Goal: Find specific page/section: Find specific page/section

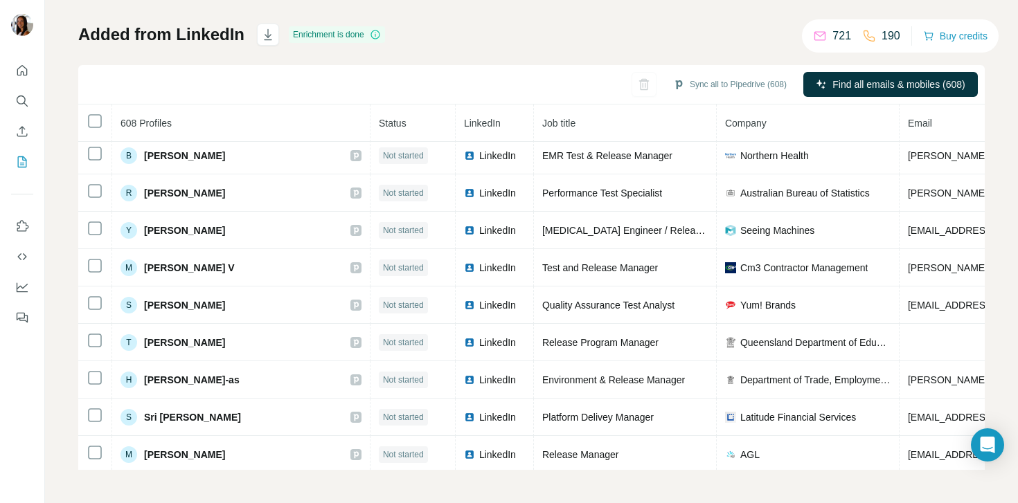
scroll to position [1240, 0]
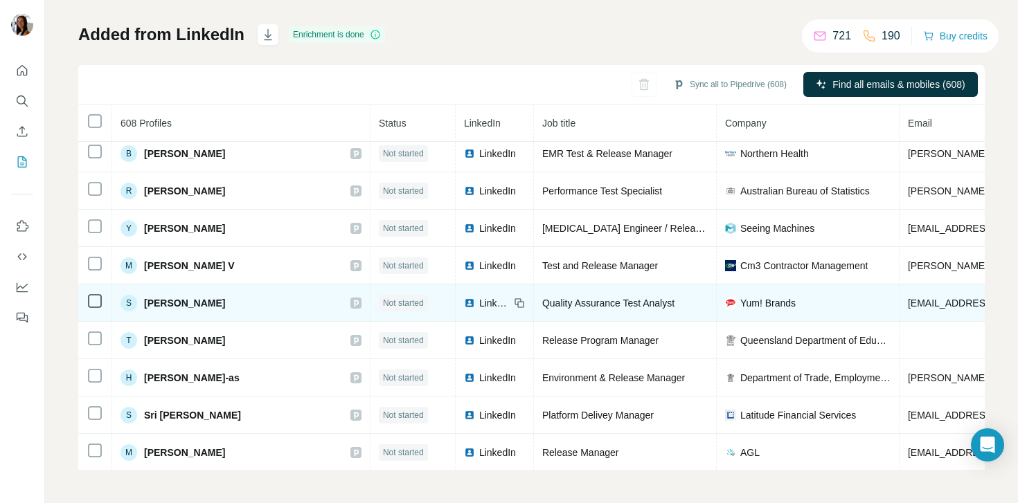
click at [479, 306] on span "LinkedIn" at bounding box center [494, 303] width 30 height 14
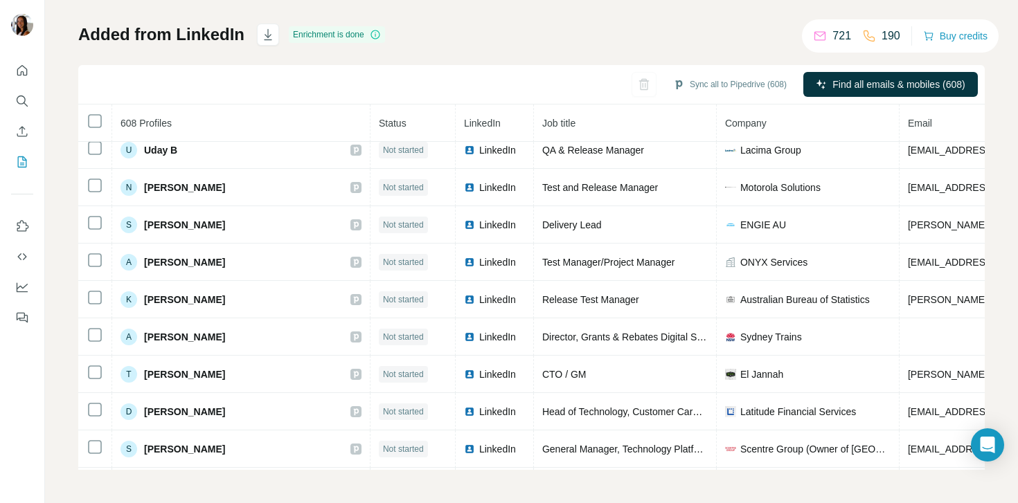
scroll to position [2068, 0]
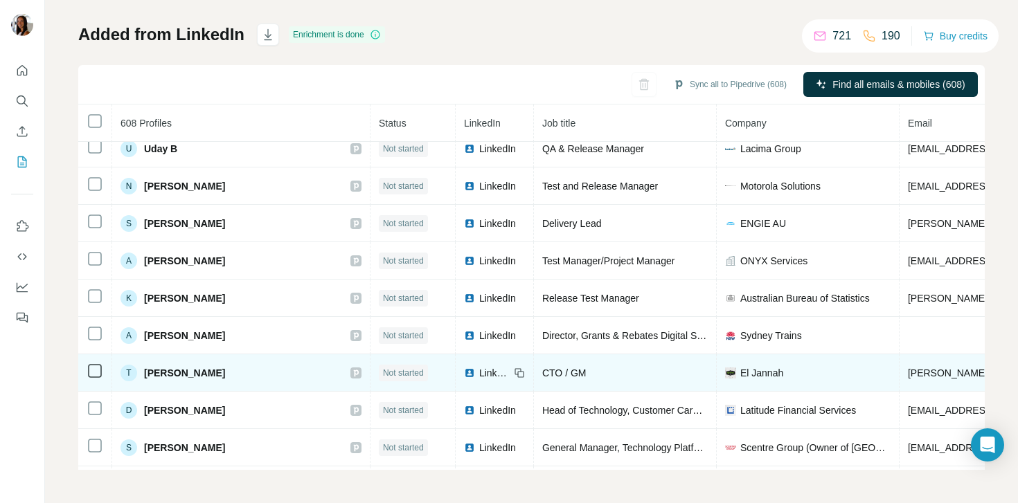
click at [479, 372] on span "LinkedIn" at bounding box center [494, 373] width 30 height 14
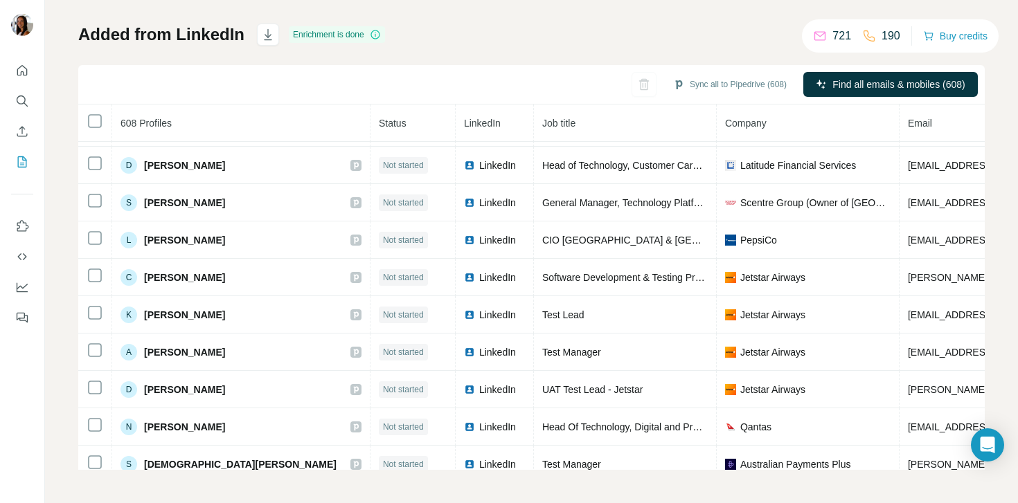
scroll to position [2314, 0]
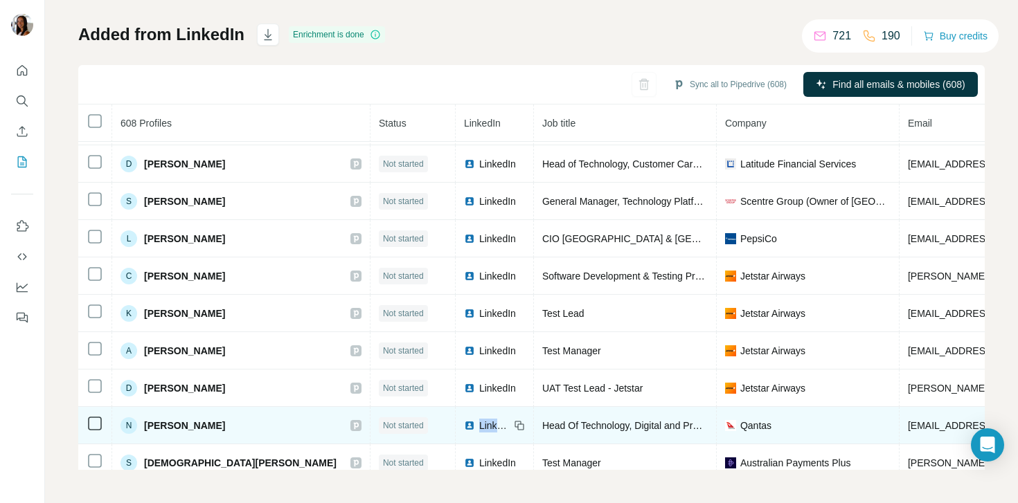
drag, startPoint x: 432, startPoint y: 422, endPoint x: 424, endPoint y: 422, distance: 7.6
click at [479, 422] on span "LinkedIn" at bounding box center [494, 426] width 30 height 14
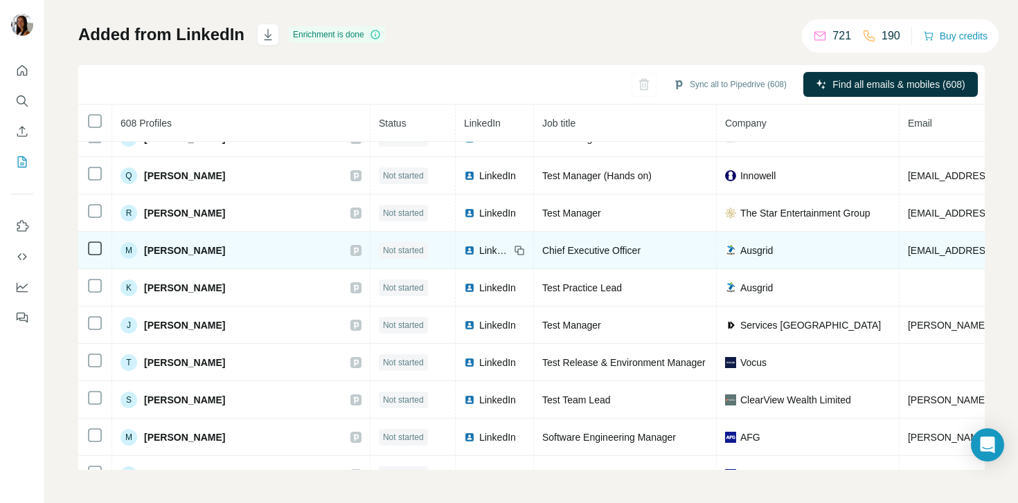
scroll to position [2752, 0]
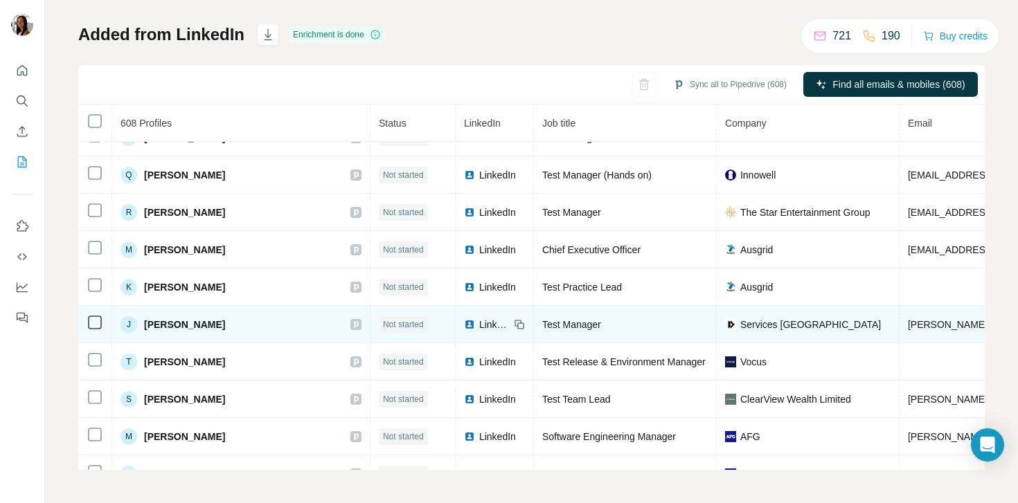
click at [174, 329] on span "[PERSON_NAME]" at bounding box center [184, 325] width 81 height 14
click at [464, 326] on div "LinkedIn" at bounding box center [487, 325] width 46 height 14
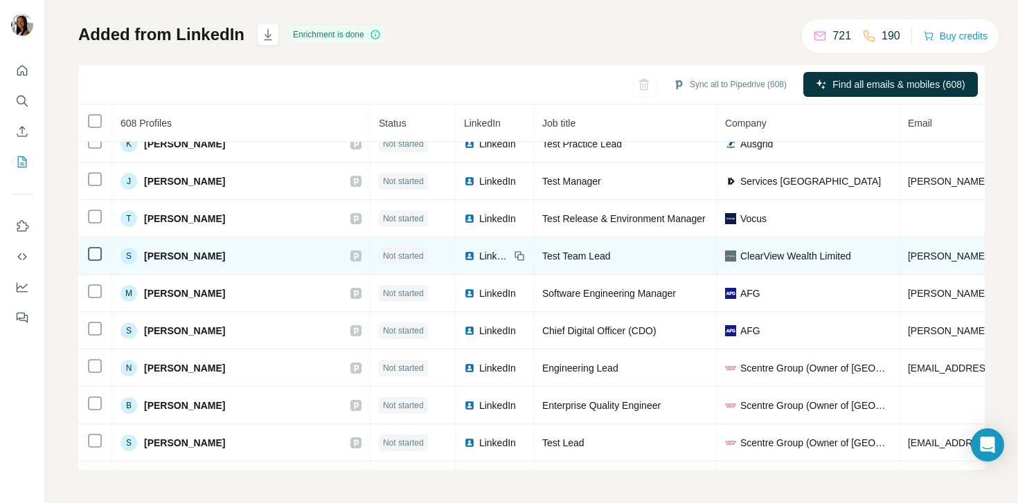
scroll to position [2896, 0]
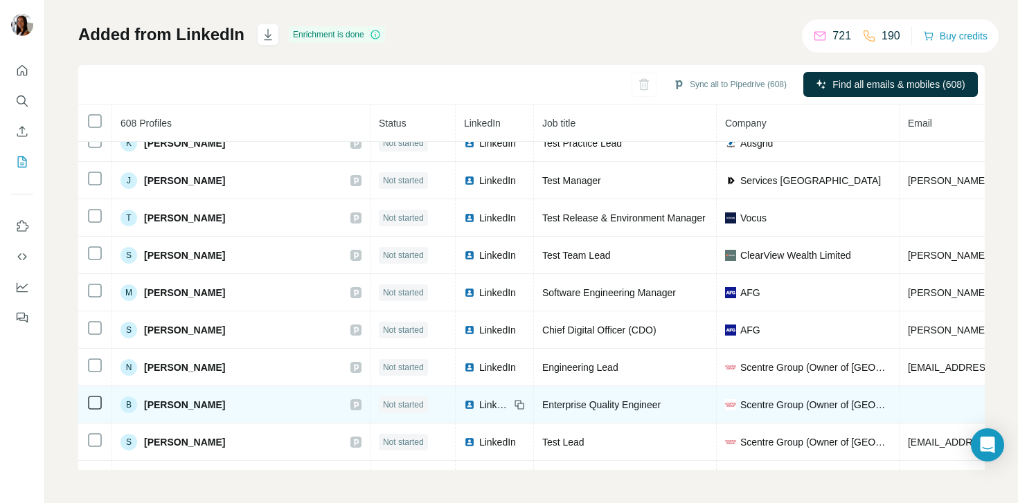
click at [479, 405] on span "LinkedIn" at bounding box center [494, 405] width 30 height 14
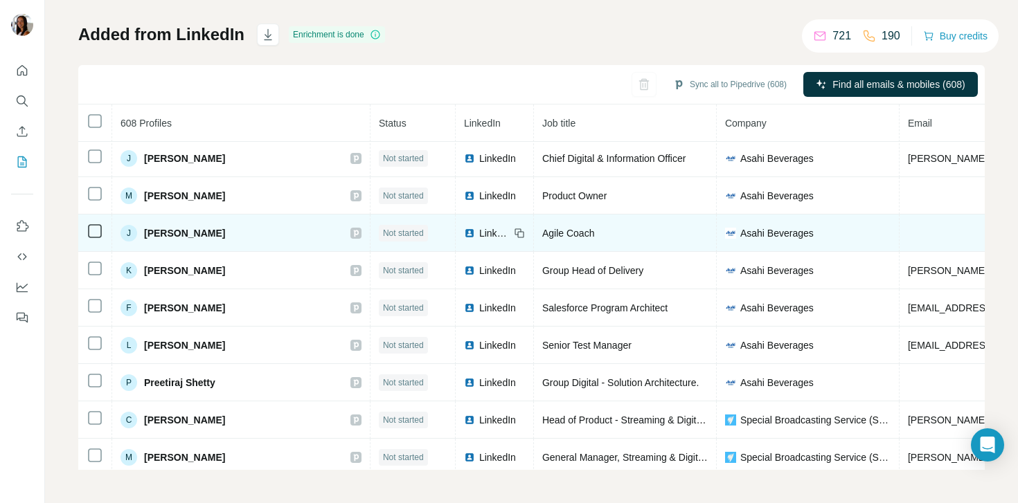
scroll to position [3410, 0]
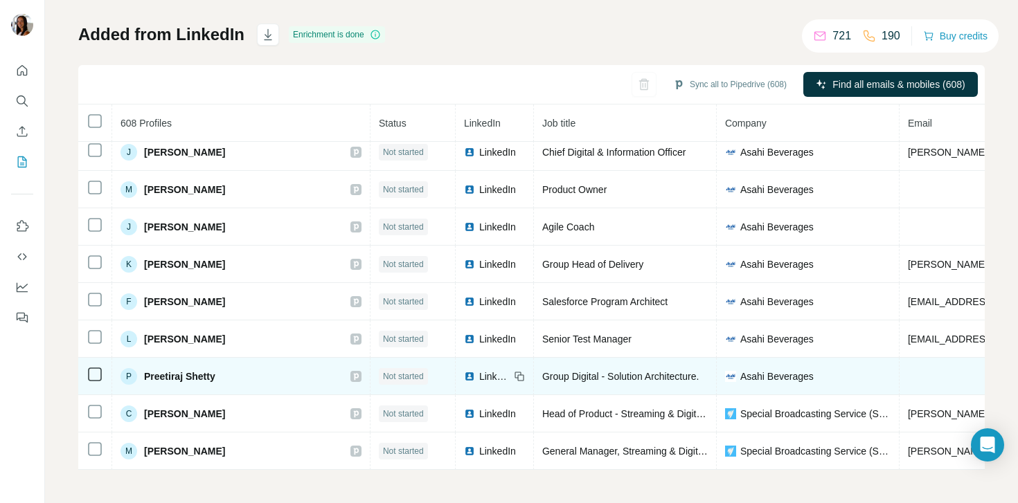
click at [479, 374] on span "LinkedIn" at bounding box center [494, 377] width 30 height 14
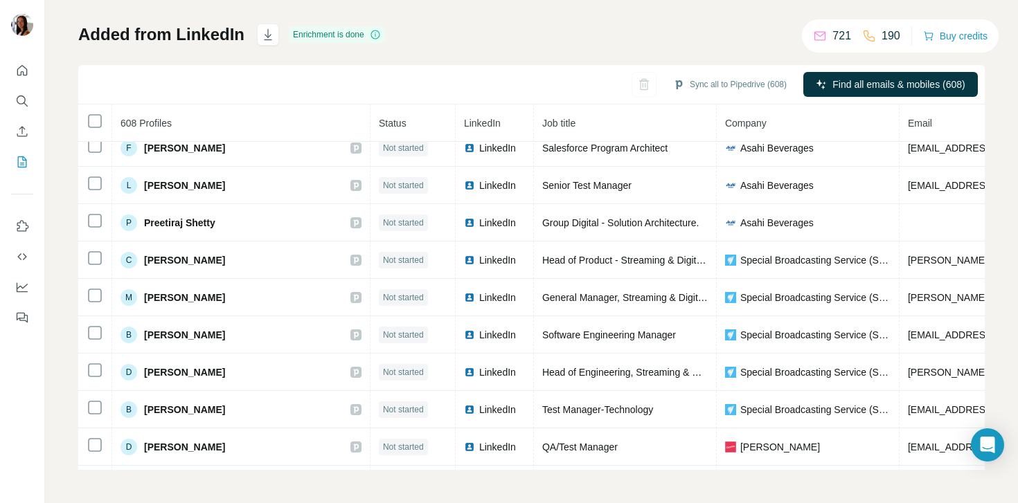
scroll to position [3563, 0]
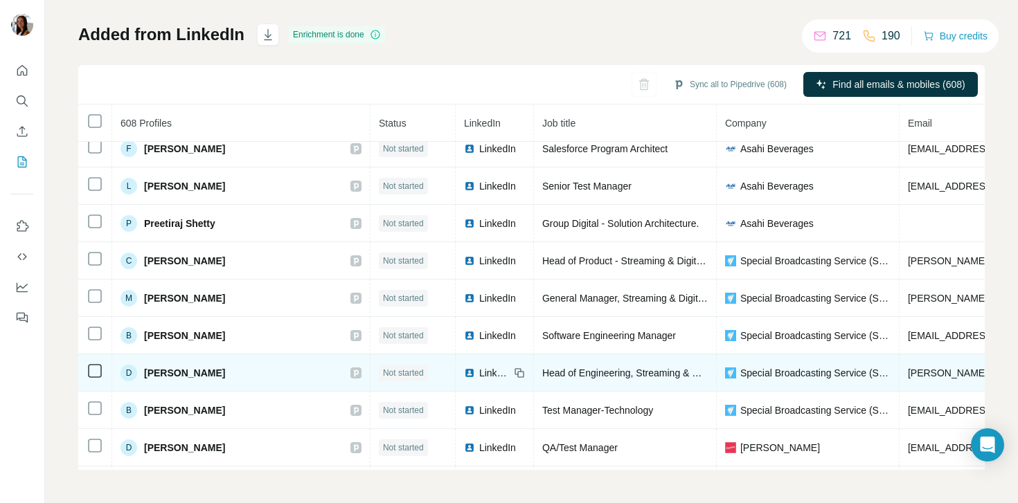
click at [479, 376] on span "LinkedIn" at bounding box center [494, 373] width 30 height 14
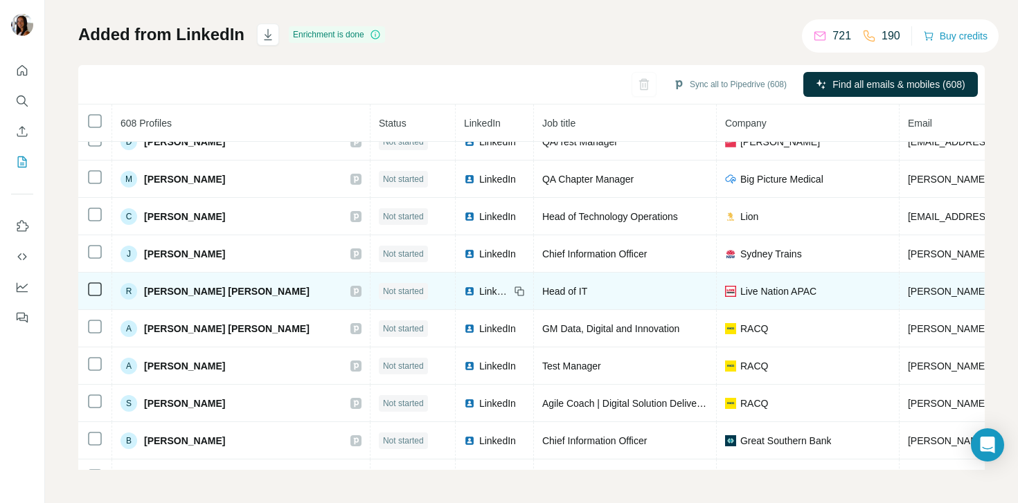
scroll to position [3871, 0]
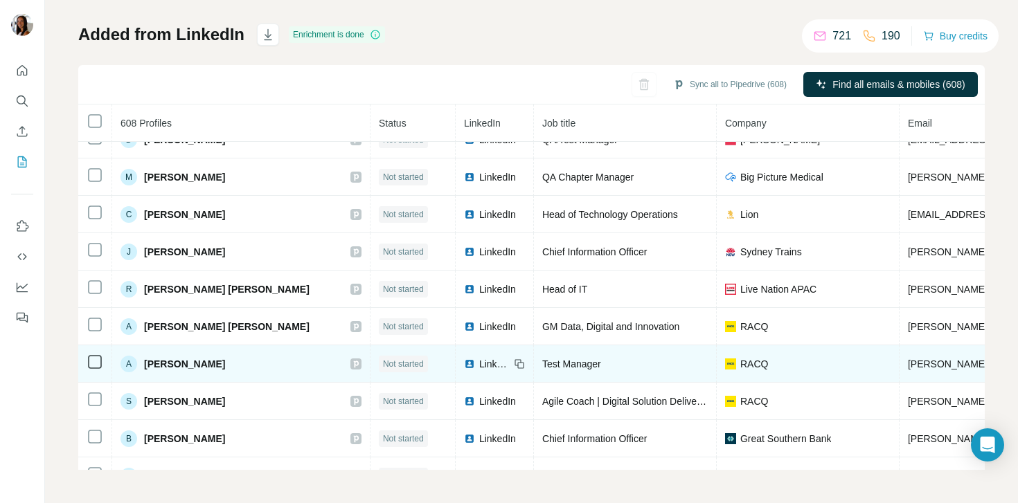
click at [464, 361] on img at bounding box center [469, 364] width 11 height 11
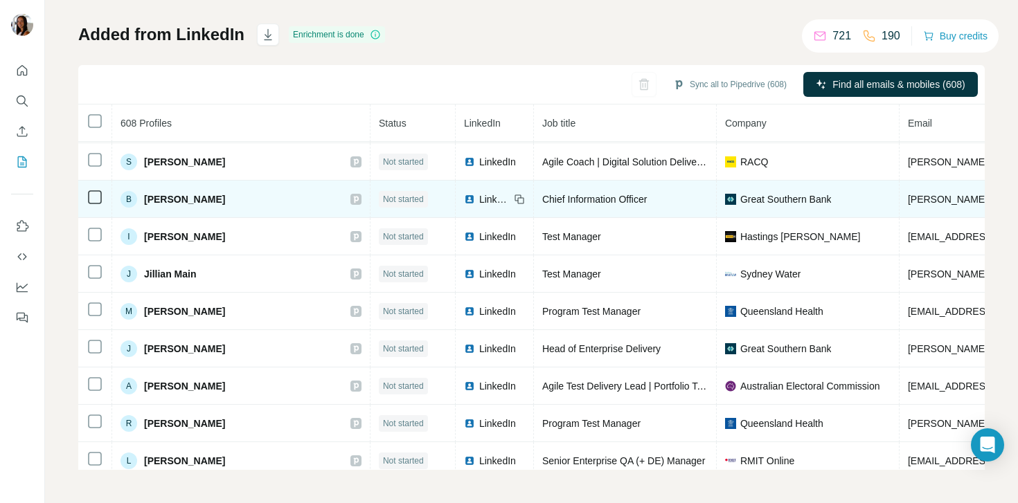
scroll to position [4109, 0]
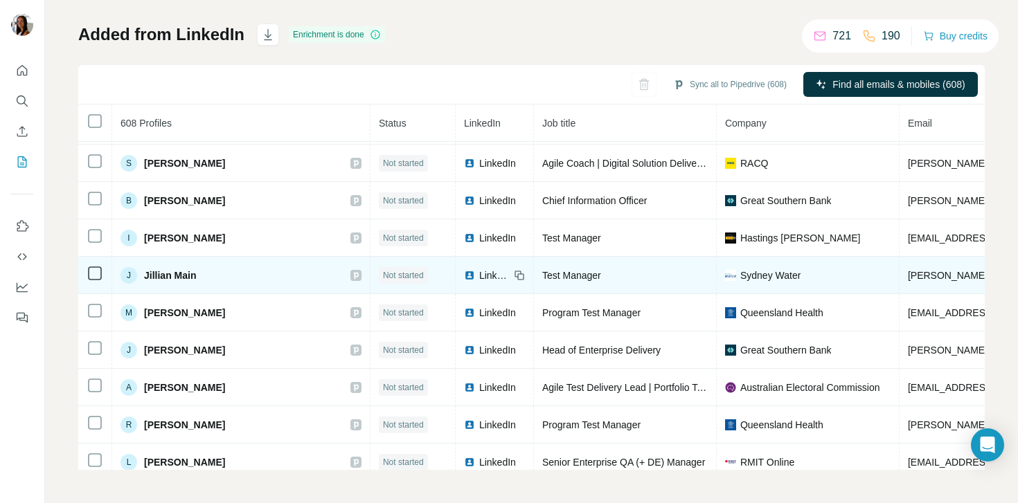
click at [464, 276] on div "LinkedIn" at bounding box center [487, 276] width 46 height 14
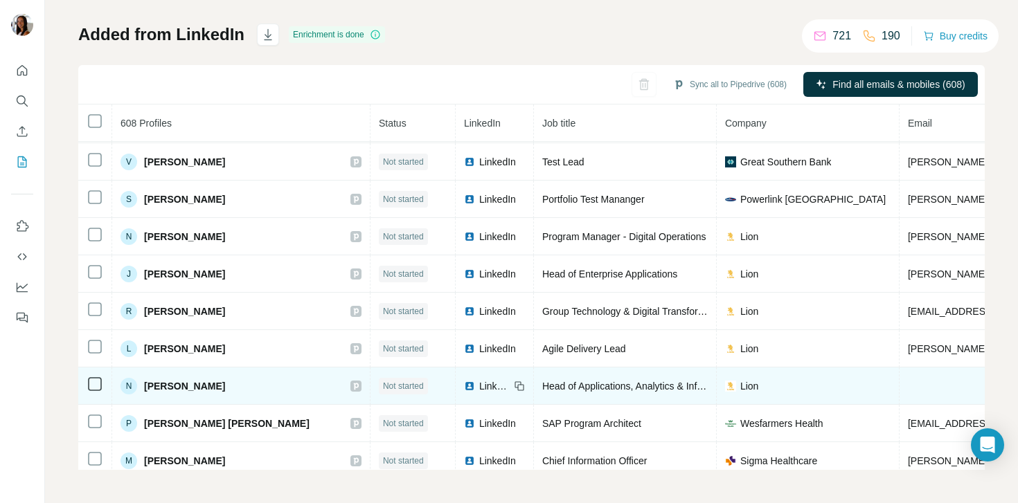
scroll to position [4488, 0]
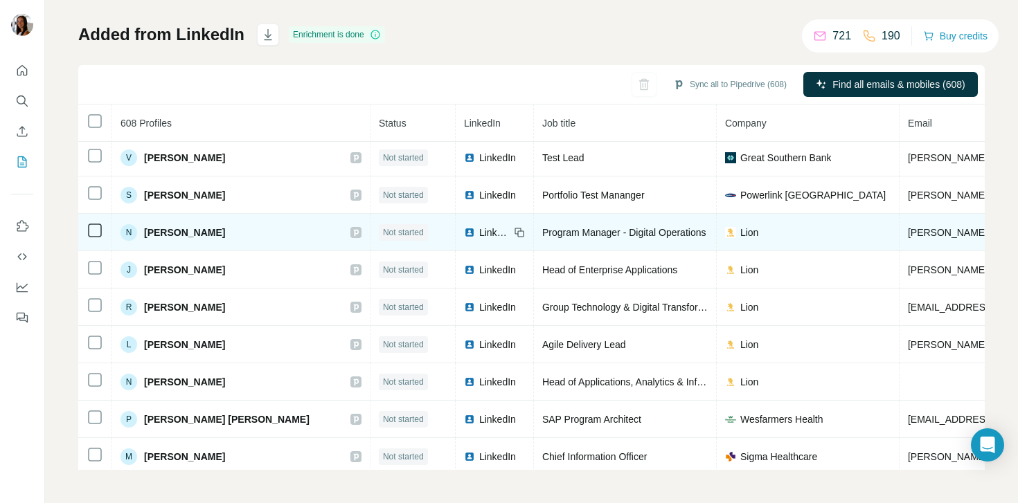
click at [464, 226] on div "LinkedIn" at bounding box center [487, 233] width 46 height 14
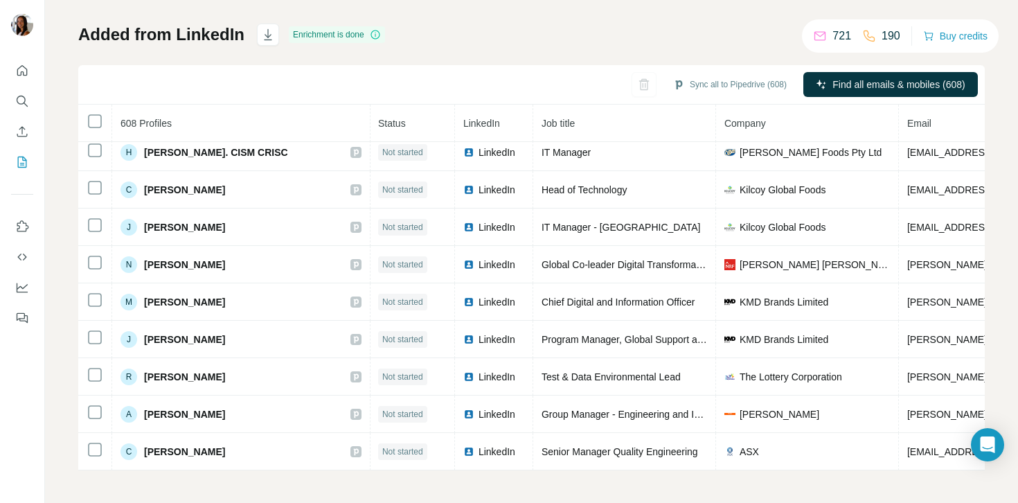
scroll to position [78, 0]
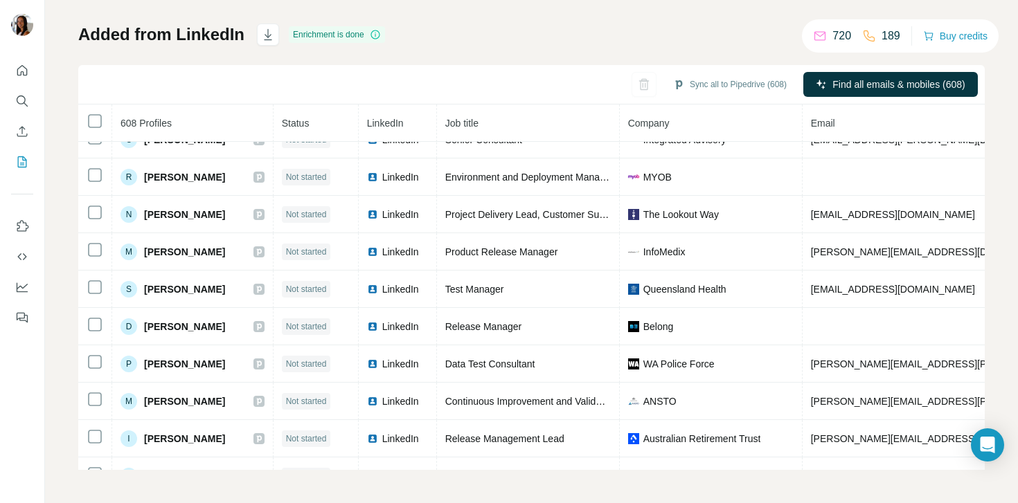
scroll to position [1167, 0]
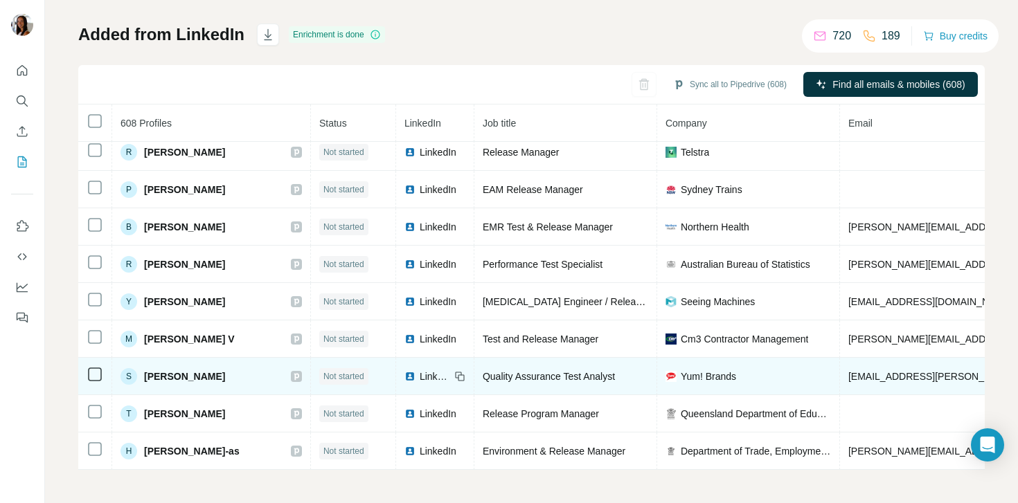
click at [197, 373] on span "[PERSON_NAME]" at bounding box center [184, 377] width 81 height 14
click at [428, 381] on span "LinkedIn" at bounding box center [434, 377] width 30 height 14
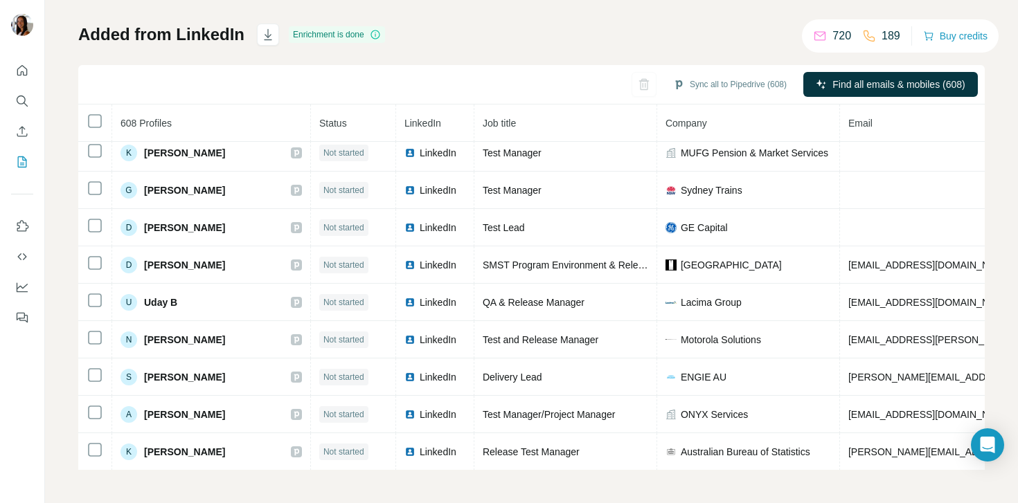
scroll to position [1930, 0]
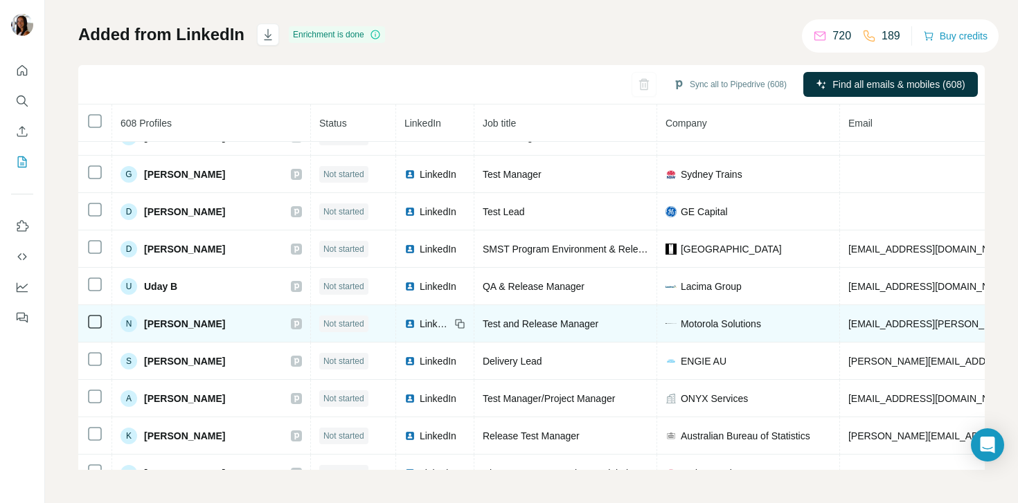
click at [417, 323] on div "LinkedIn" at bounding box center [427, 324] width 46 height 14
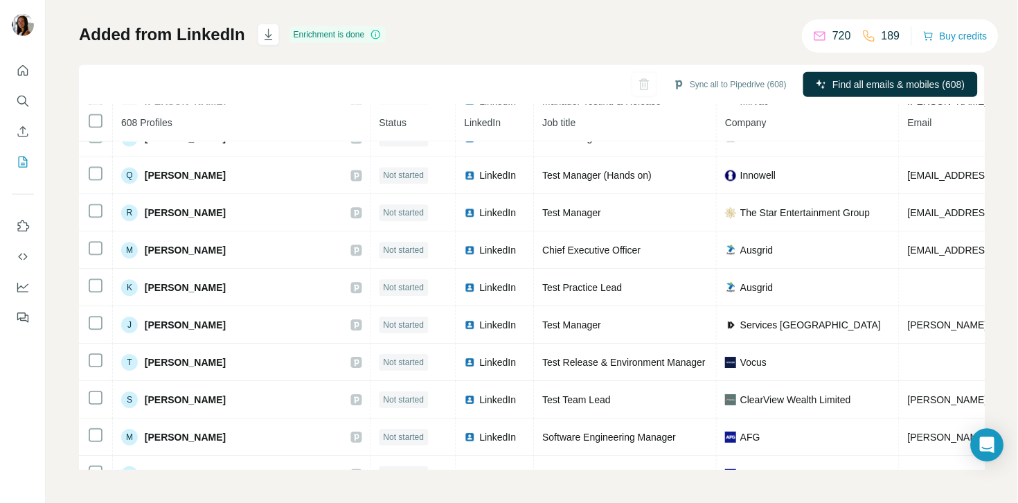
scroll to position [2748, 0]
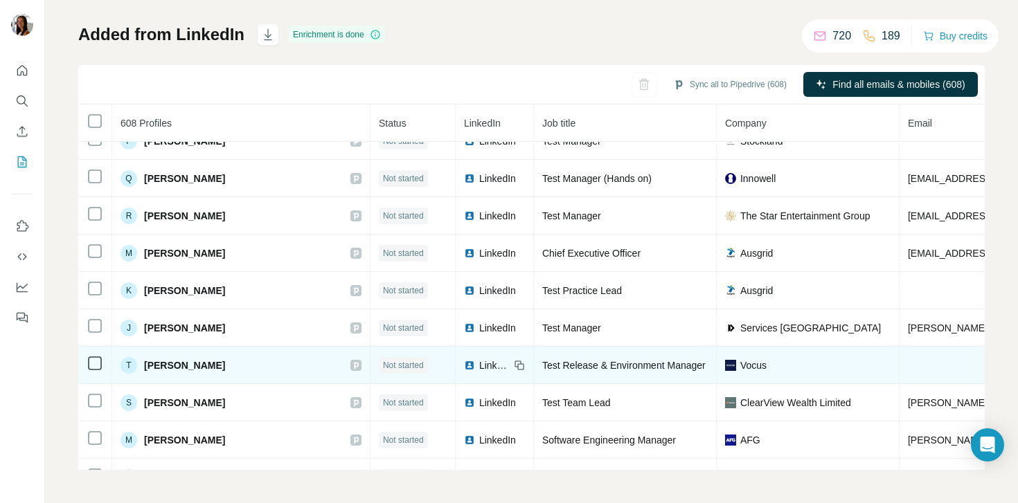
click at [479, 363] on span "LinkedIn" at bounding box center [494, 366] width 30 height 14
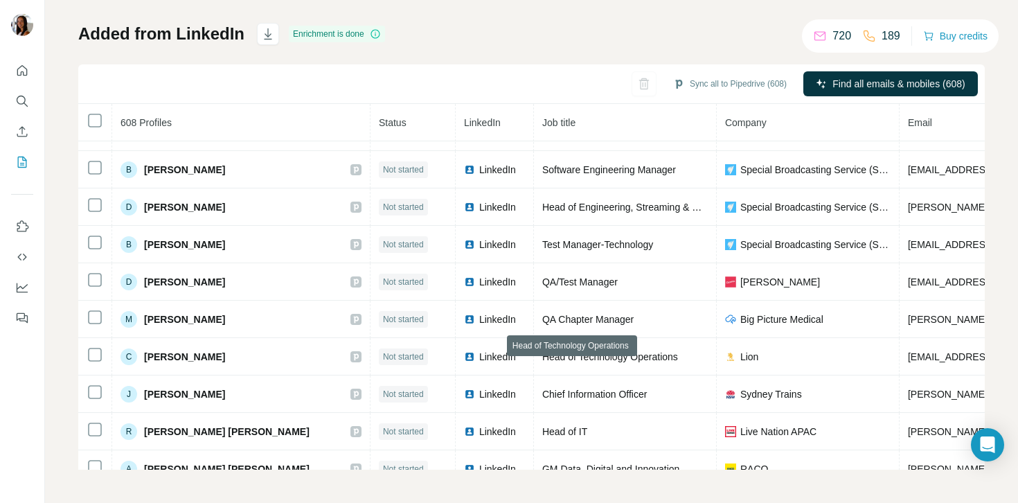
scroll to position [3731, 0]
